Goal: Information Seeking & Learning: Learn about a topic

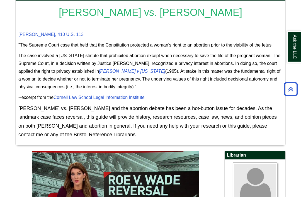
scroll to position [95, 0]
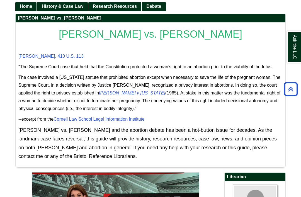
scroll to position [71, 0]
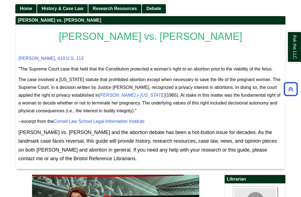
click at [131, 115] on p "The case involved a Texas statute that prohibited abortion except when necessar…" at bounding box center [150, 95] width 264 height 39
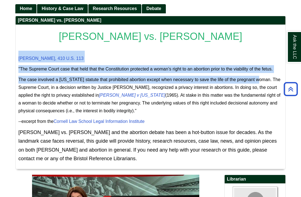
copy div "Roe v. Wade, 410 U.S. 113 "The Supreme Court case that held that the Constituti…"
